Goal: Information Seeking & Learning: Learn about a topic

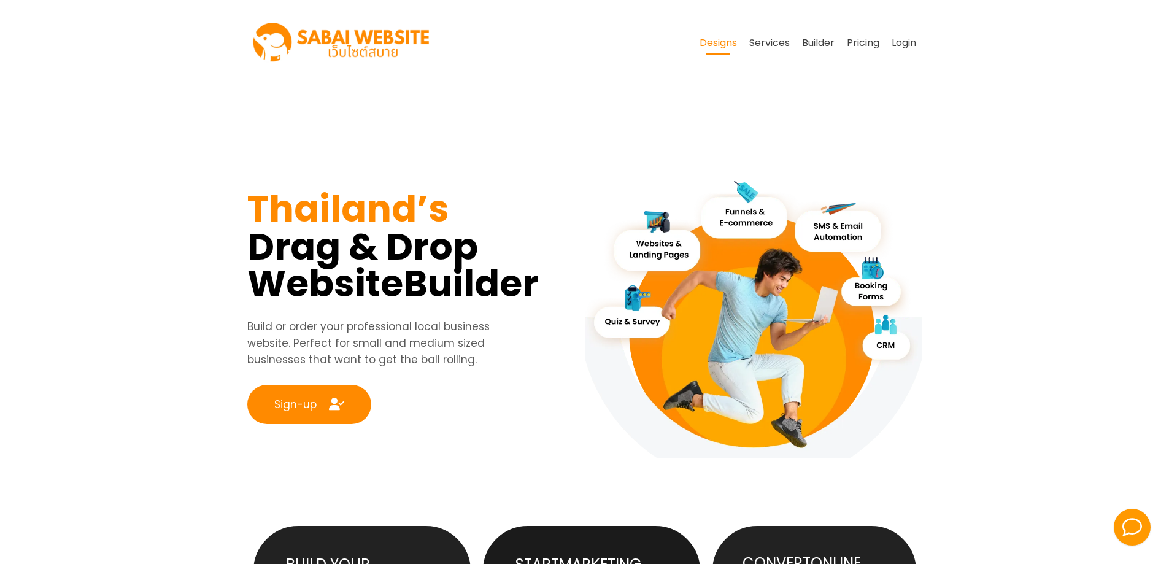
click at [713, 46] on link "Designs" at bounding box center [718, 42] width 50 height 23
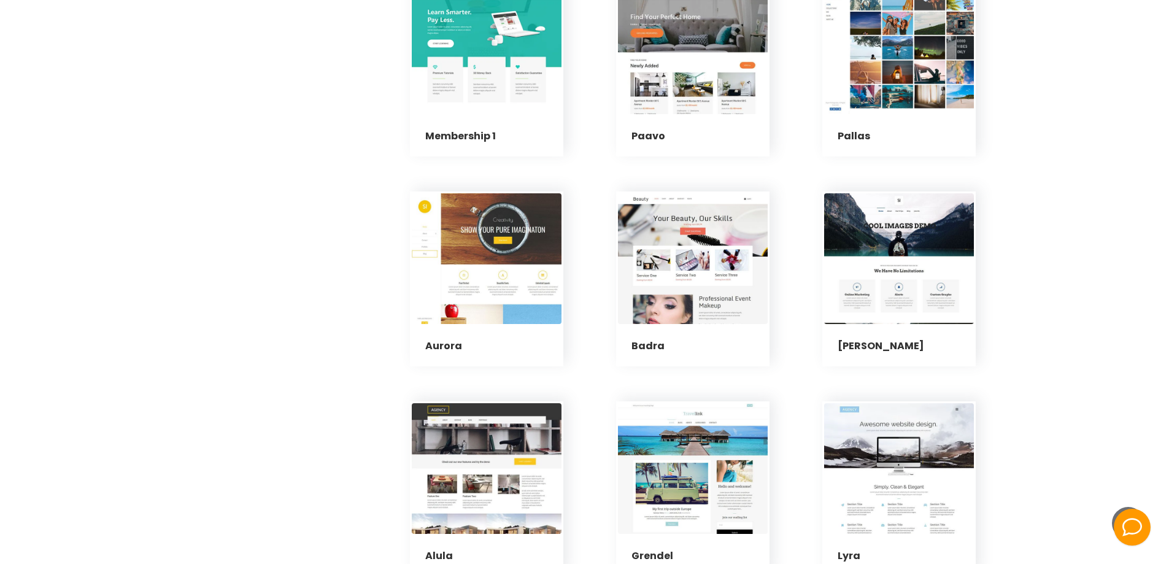
scroll to position [3558, 0]
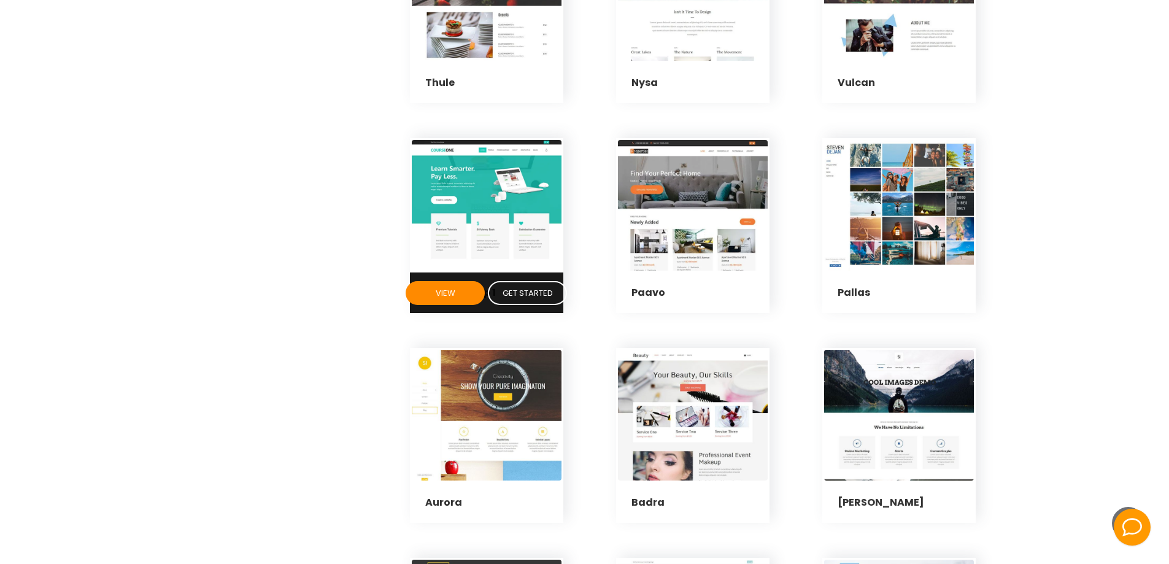
click at [410, 207] on div "theme25" at bounding box center [487, 205] width 154 height 134
click at [406, 310] on body "Designs Services" at bounding box center [584, 66] width 1169 height 7248
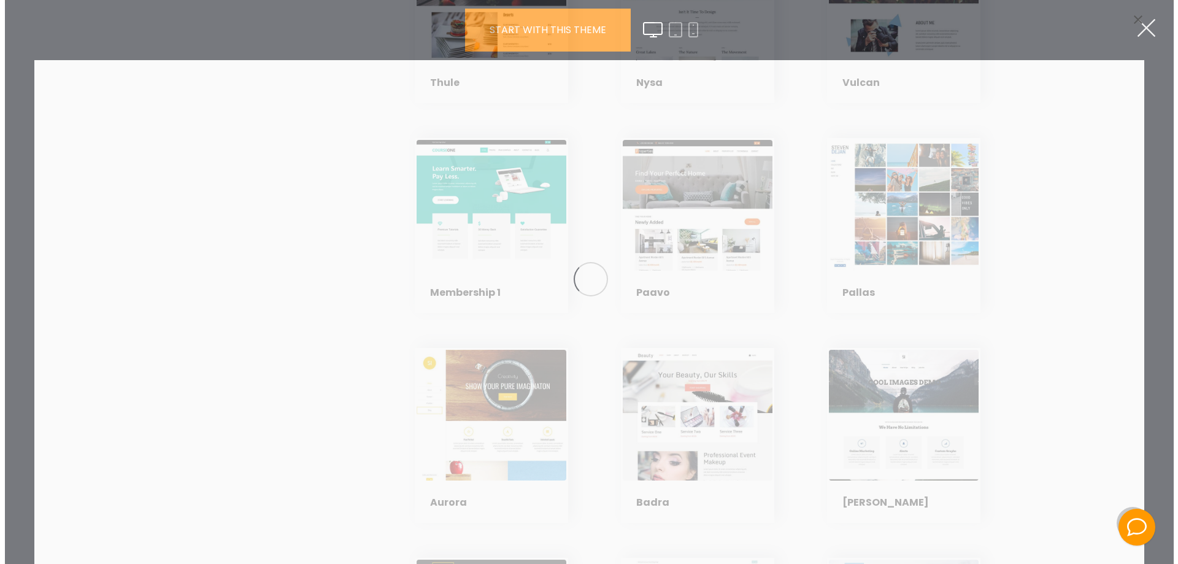
scroll to position [3559, 0]
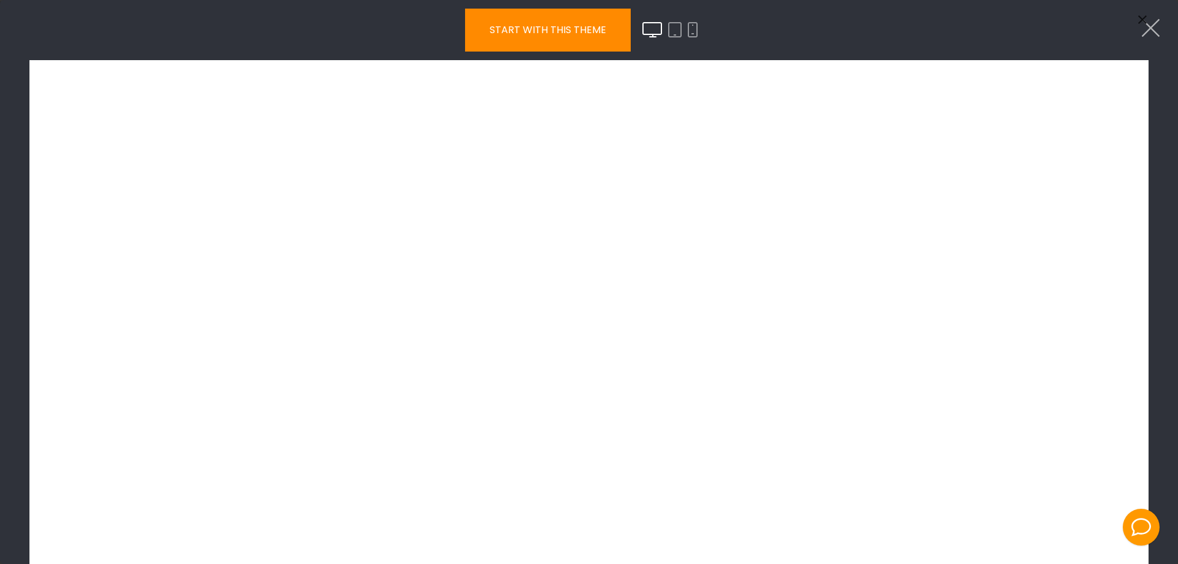
click at [1162, 26] on link at bounding box center [1150, 27] width 31 height 31
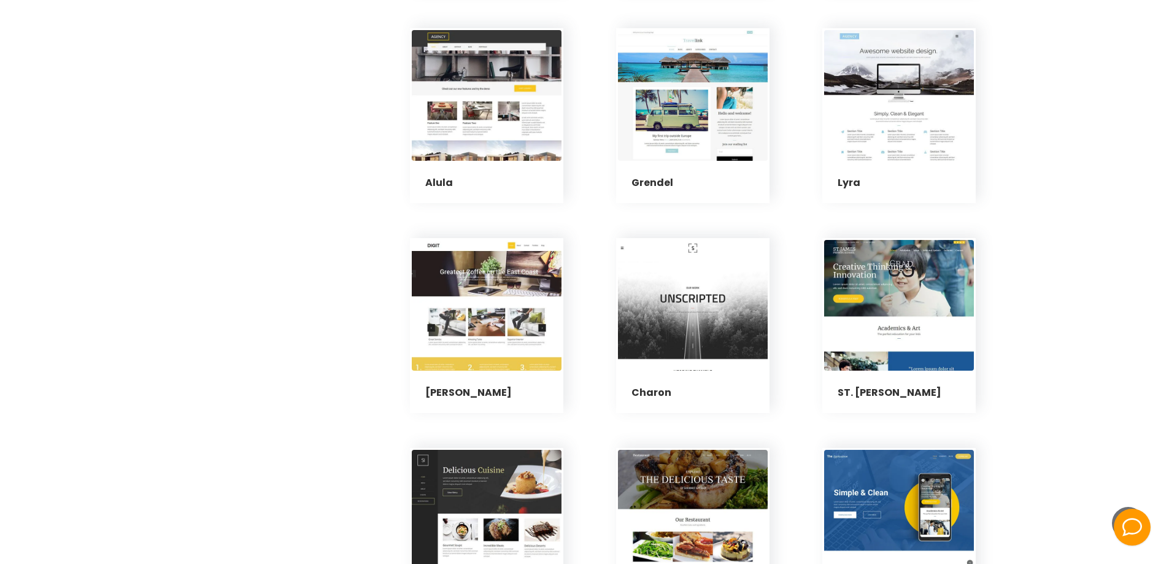
scroll to position [4110, 0]
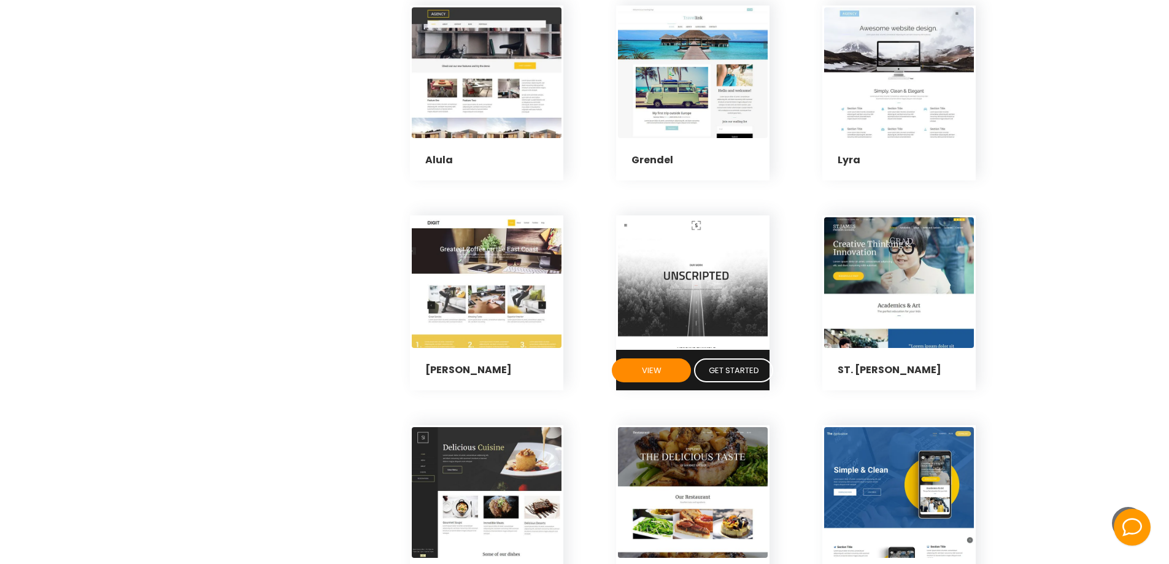
click at [647, 291] on div "newTemplate2" at bounding box center [693, 282] width 154 height 134
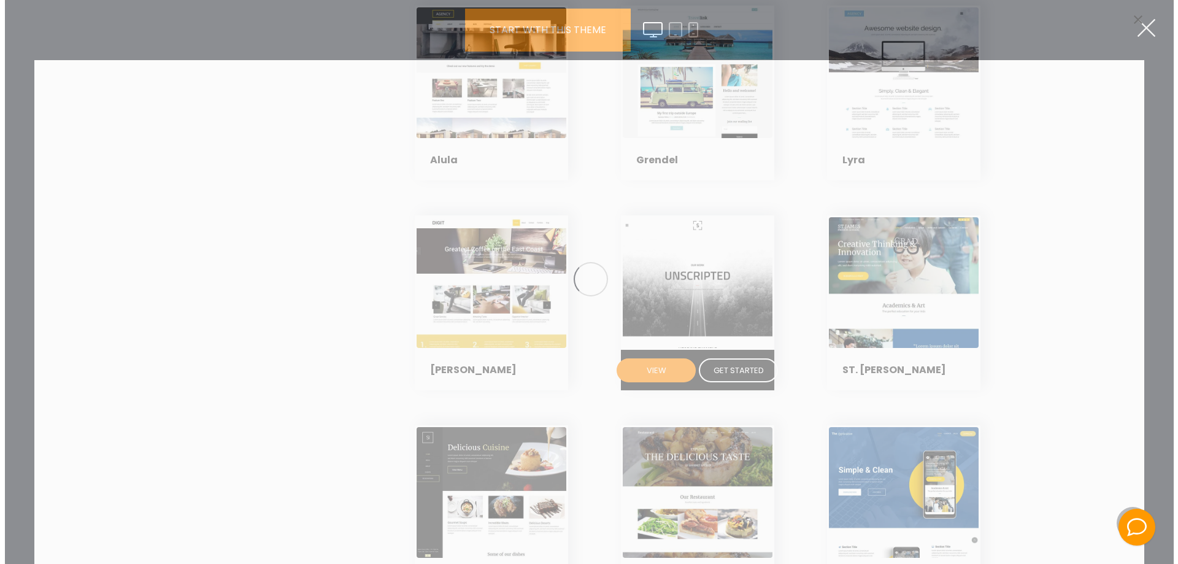
scroll to position [4111, 0]
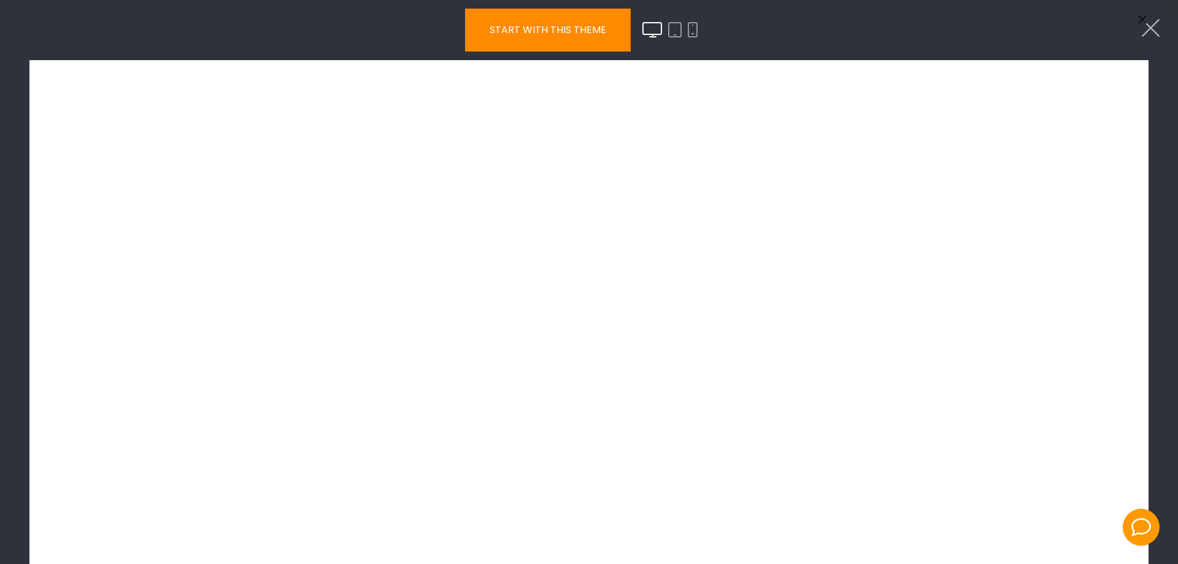
click at [1158, 23] on link at bounding box center [1150, 27] width 31 height 31
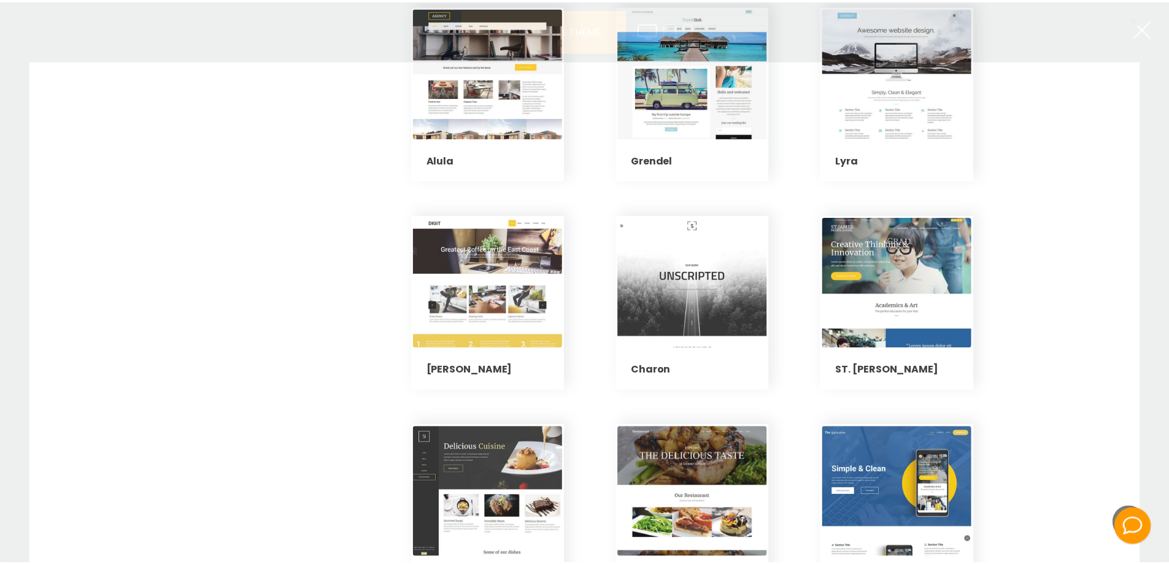
scroll to position [4110, 0]
